Goal: Information Seeking & Learning: Learn about a topic

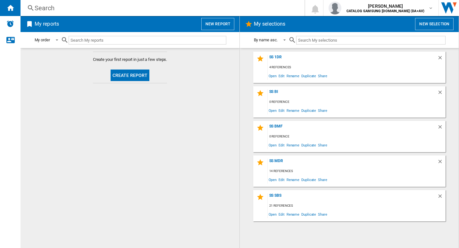
click at [99, 12] on div "Search" at bounding box center [161, 8] width 253 height 9
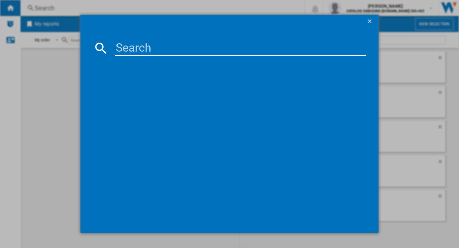
click at [152, 45] on input at bounding box center [240, 47] width 251 height 15
paste input "GSLC40PYPE"
type input "GSLC40PYPE"
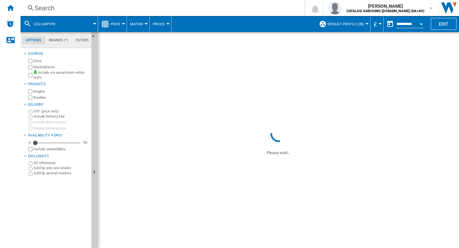
click at [67, 7] on div "Search" at bounding box center [161, 8] width 253 height 9
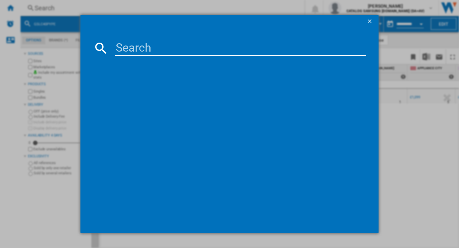
click at [371, 21] on ng-md-icon "getI18NText('BUTTONS.CLOSE_DIALOG')" at bounding box center [370, 22] width 8 height 8
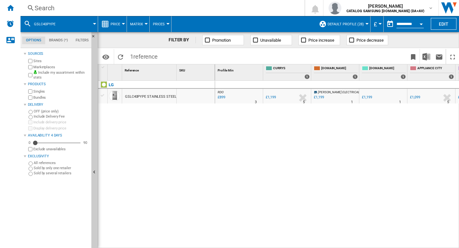
click at [136, 92] on div "GSLC40PYPE STAINLESS STEEL" at bounding box center [150, 96] width 51 height 15
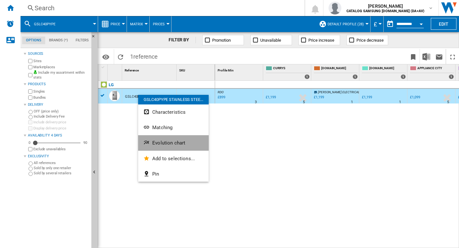
click at [173, 137] on button "Evolution chart" at bounding box center [173, 142] width 71 height 15
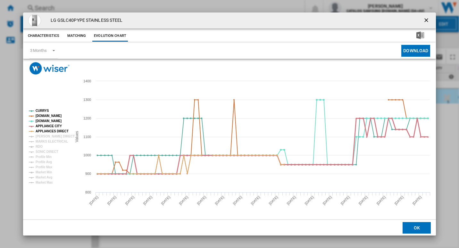
click at [43, 127] on tspan "APPLIANCE CITY" at bounding box center [49, 126] width 26 height 4
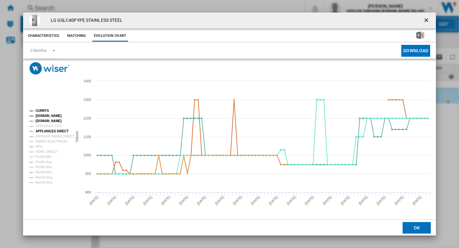
click at [44, 130] on tspan "APPLIANCES DIRECT" at bounding box center [52, 132] width 33 height 4
click at [41, 122] on tspan "[DOMAIN_NAME]" at bounding box center [49, 121] width 26 height 4
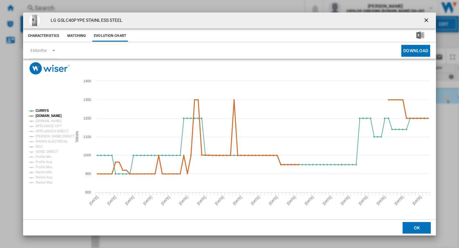
click at [42, 117] on tspan "[DOMAIN_NAME]" at bounding box center [49, 116] width 26 height 4
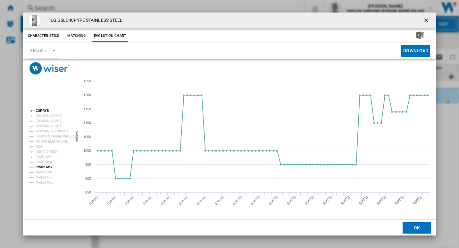
click at [39, 165] on tspan "Profile Max" at bounding box center [44, 167] width 17 height 4
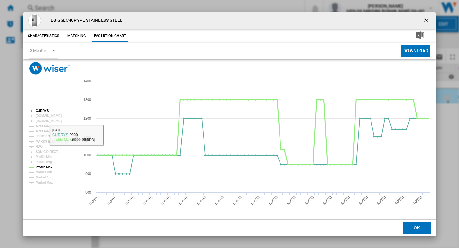
click at [40, 167] on tspan "Profile Max" at bounding box center [44, 167] width 17 height 4
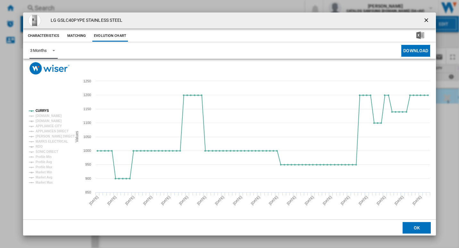
click at [40, 52] on div "3 Months" at bounding box center [38, 50] width 17 height 5
click at [40, 68] on div "6 Months" at bounding box center [38, 66] width 17 height 6
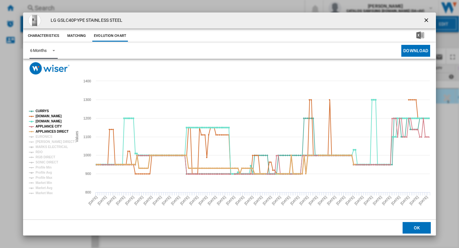
click at [39, 130] on tspan "APPLIANCES DIRECT" at bounding box center [52, 132] width 33 height 4
click at [39, 125] on tspan "APPLIANCE CITY" at bounding box center [49, 127] width 26 height 4
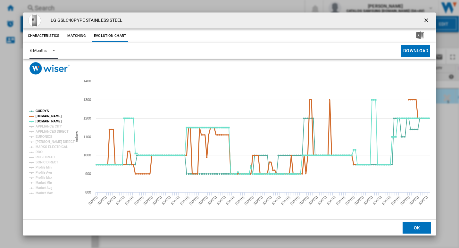
click at [39, 115] on tspan "[DOMAIN_NAME]" at bounding box center [49, 116] width 26 height 4
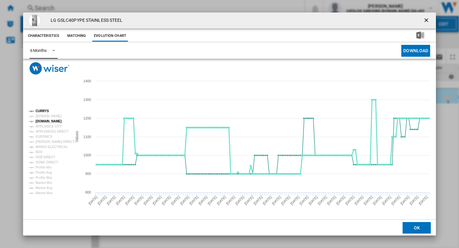
click at [41, 122] on tspan "[DOMAIN_NAME]" at bounding box center [49, 122] width 26 height 4
